Goal: Task Accomplishment & Management: Use online tool/utility

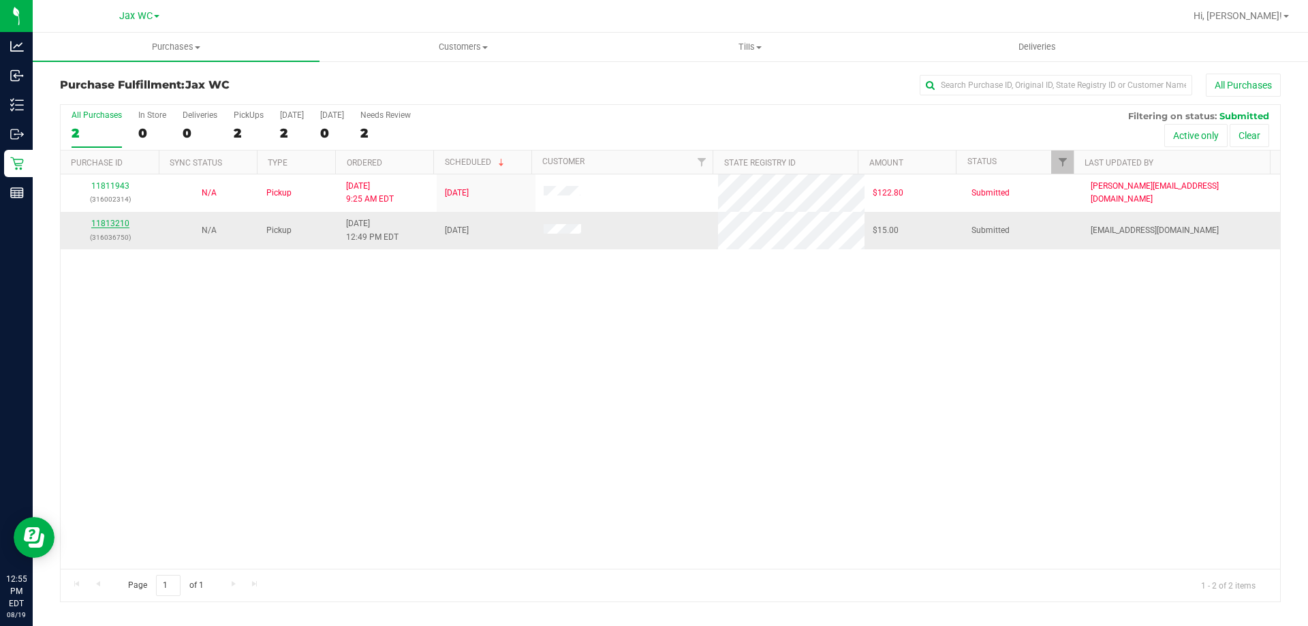
click at [106, 221] on link "11813210" at bounding box center [110, 224] width 38 height 10
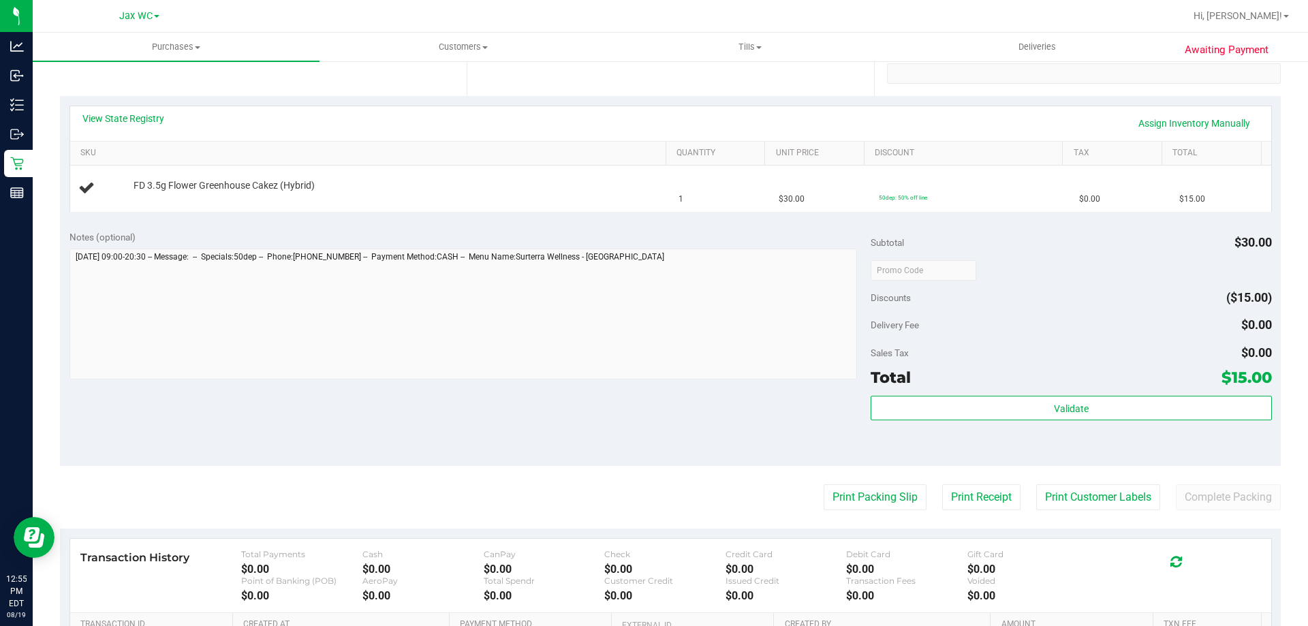
scroll to position [272, 0]
click at [872, 488] on button "Print Packing Slip" at bounding box center [874, 496] width 103 height 26
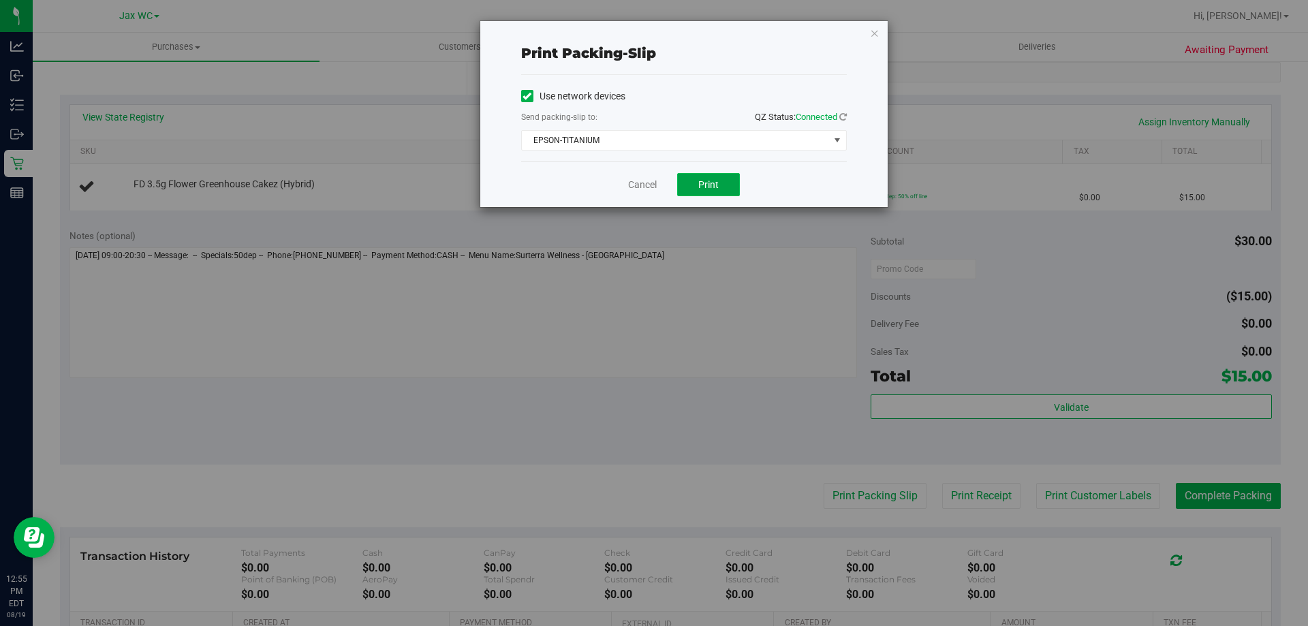
click at [719, 178] on button "Print" at bounding box center [708, 184] width 63 height 23
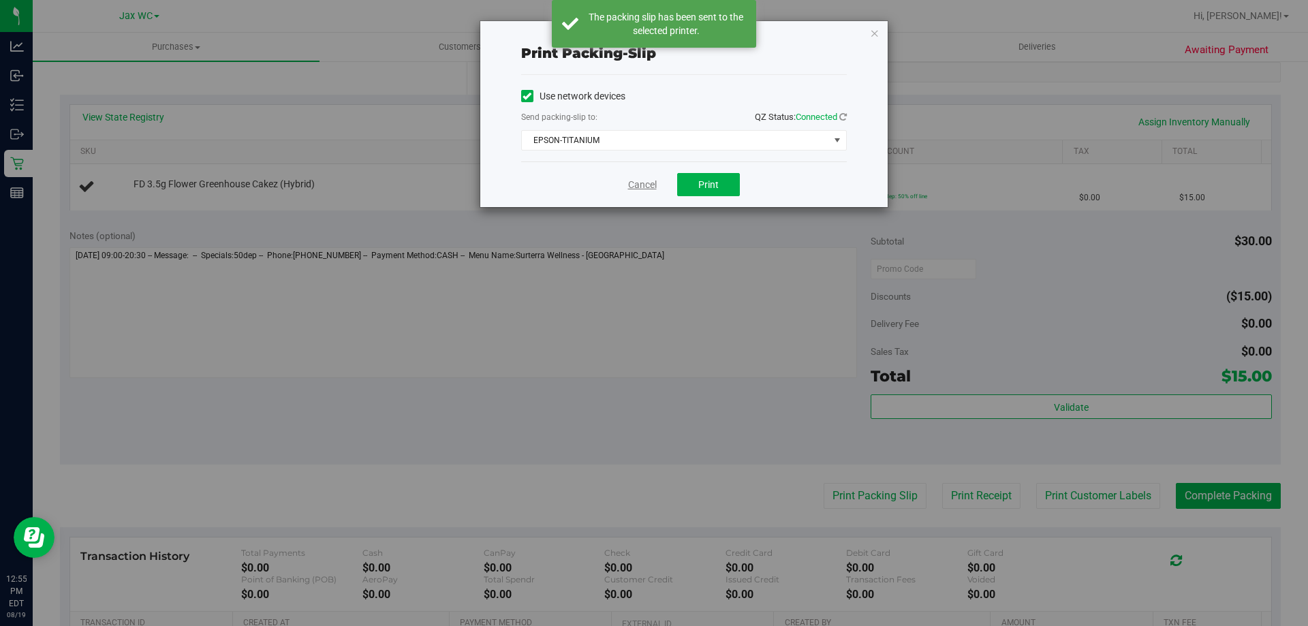
click at [647, 185] on link "Cancel" at bounding box center [642, 185] width 29 height 14
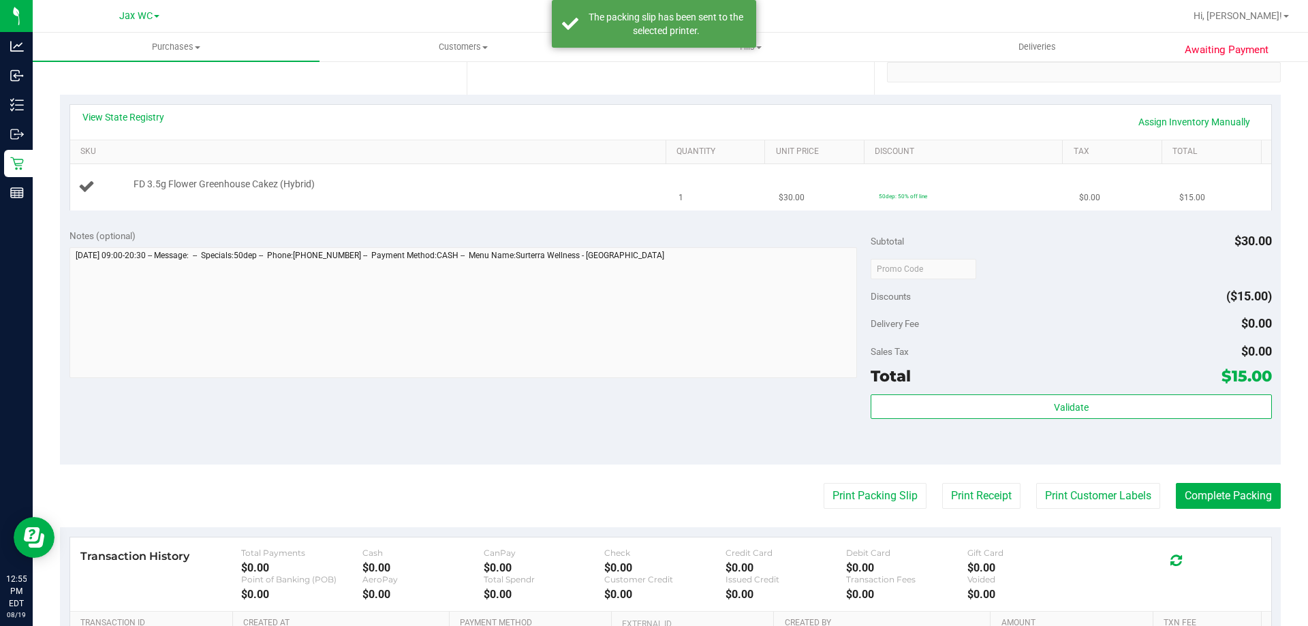
click at [445, 199] on td "FD 3.5g Flower Greenhouse Cakez (Hybrid)" at bounding box center [370, 187] width 601 height 46
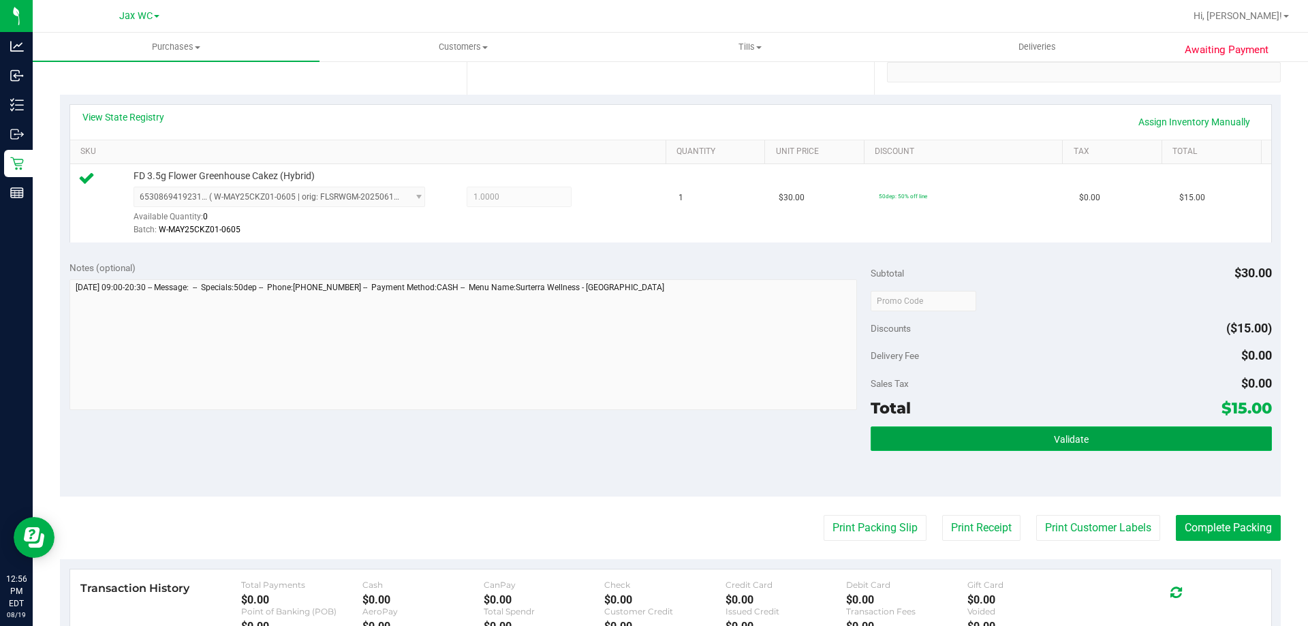
click at [1105, 444] on button "Validate" at bounding box center [1070, 438] width 400 height 25
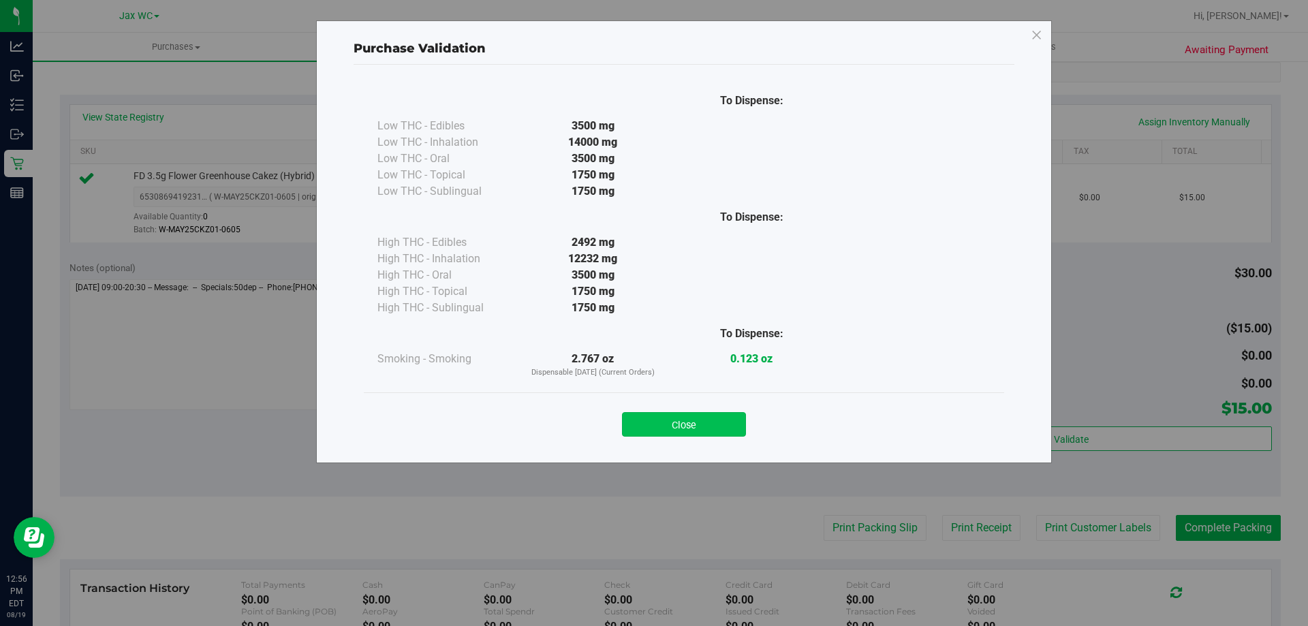
click at [688, 423] on button "Close" at bounding box center [684, 424] width 124 height 25
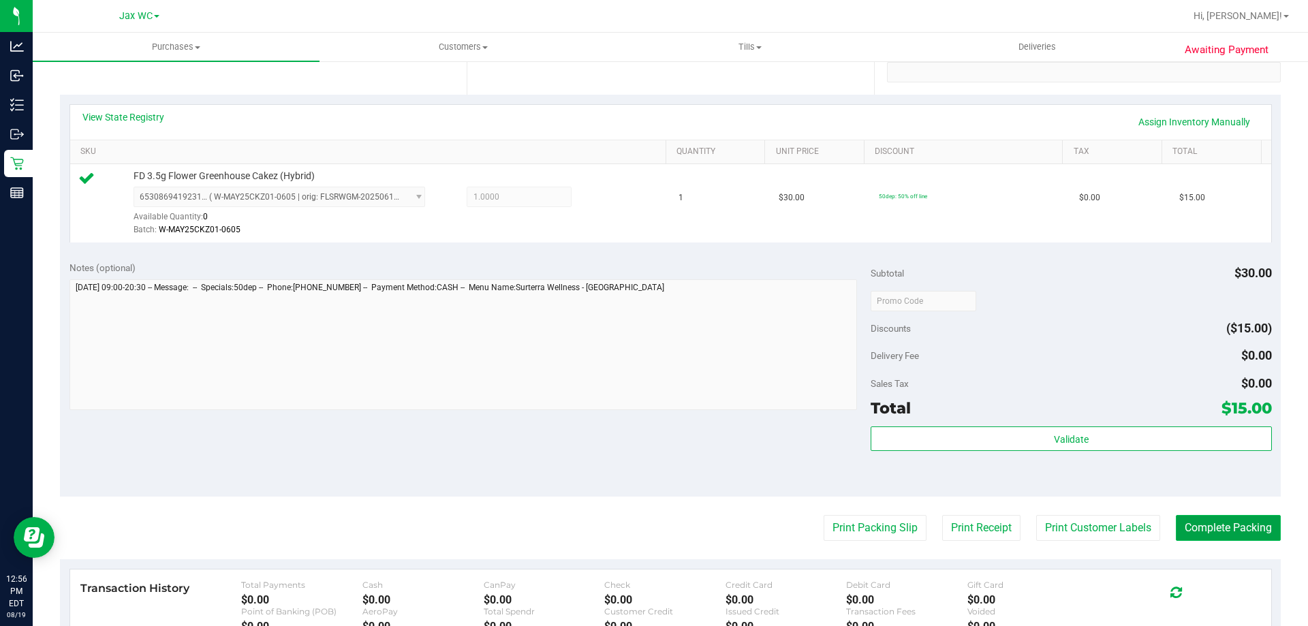
click at [1235, 531] on button "Complete Packing" at bounding box center [1228, 528] width 105 height 26
